Goal: Navigation & Orientation: Find specific page/section

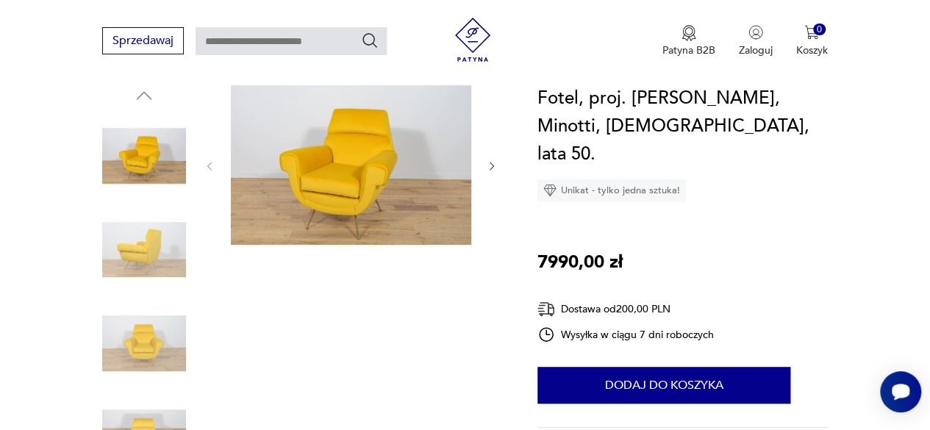
click at [491, 166] on icon "button" at bounding box center [492, 166] width 12 height 12
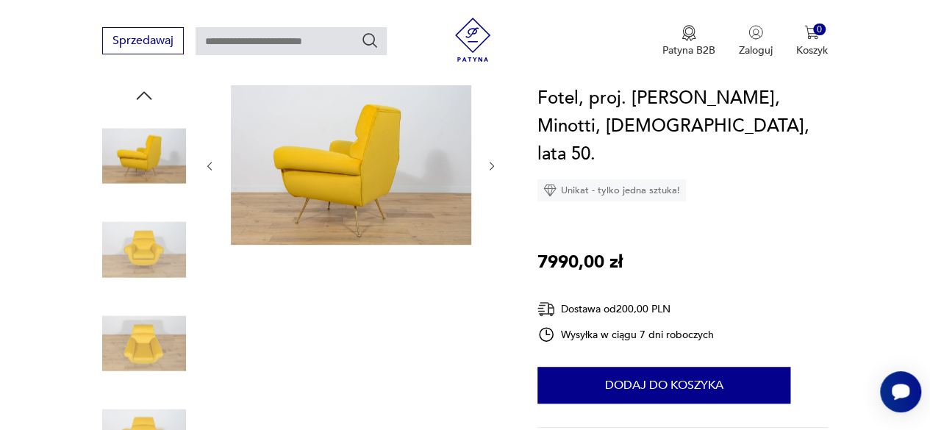
click at [491, 172] on button "button" at bounding box center [492, 166] width 12 height 15
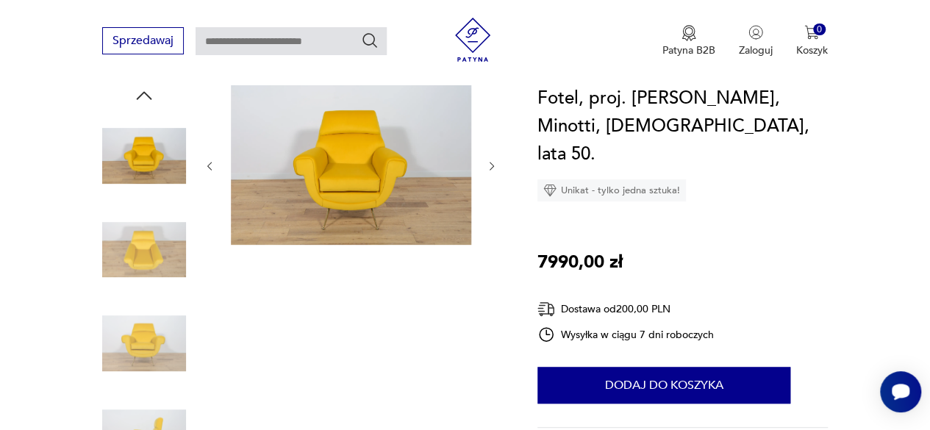
click at [491, 172] on button "button" at bounding box center [492, 166] width 12 height 15
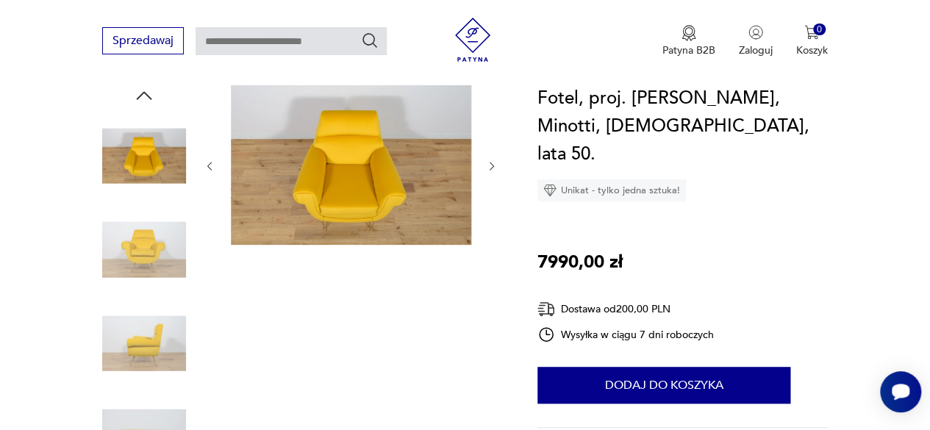
click at [491, 169] on icon "button" at bounding box center [492, 166] width 12 height 12
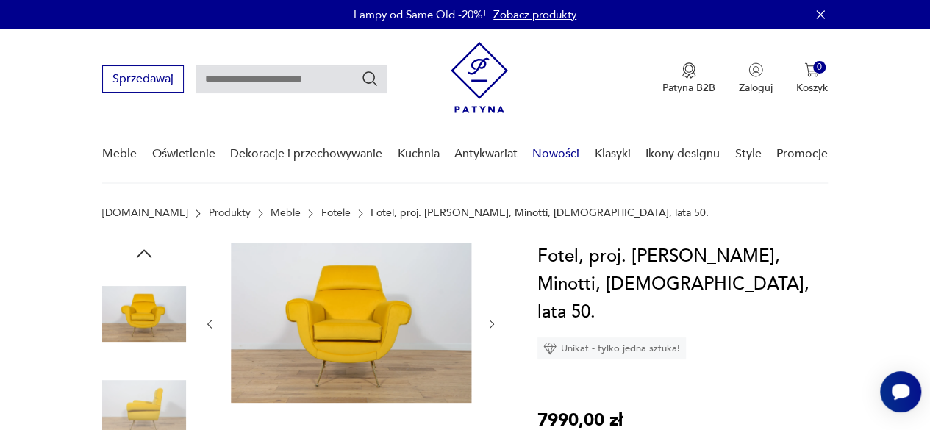
click at [560, 158] on link "Nowości" at bounding box center [555, 154] width 47 height 57
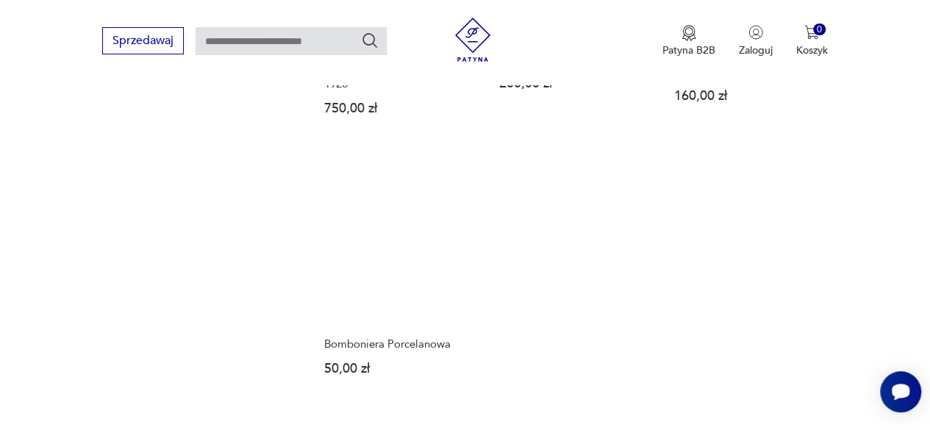
scroll to position [1840, 0]
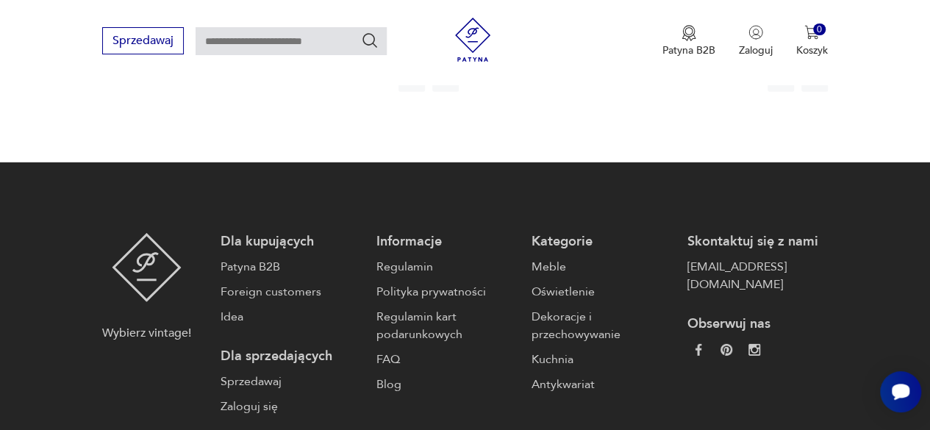
scroll to position [2133, 0]
